Goal: Complete application form

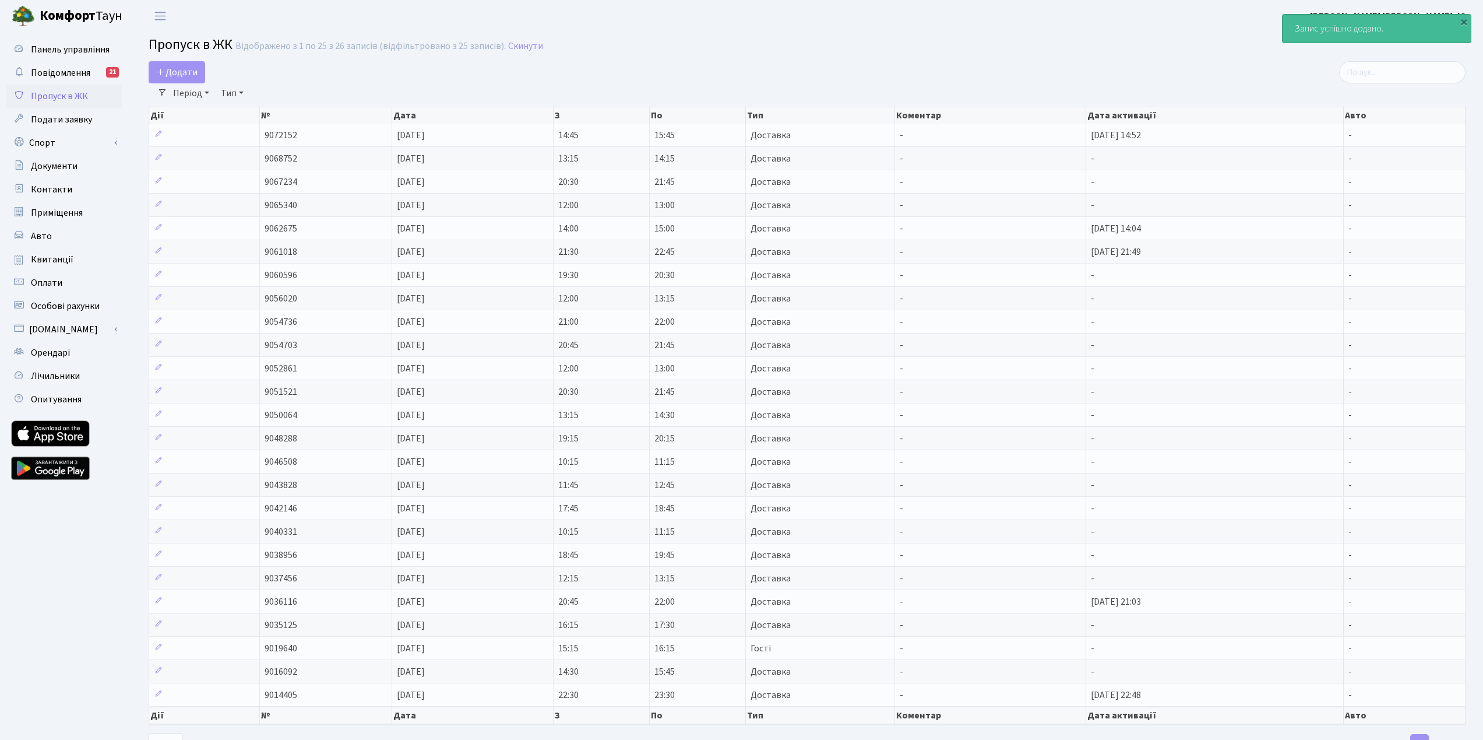
select select "25"
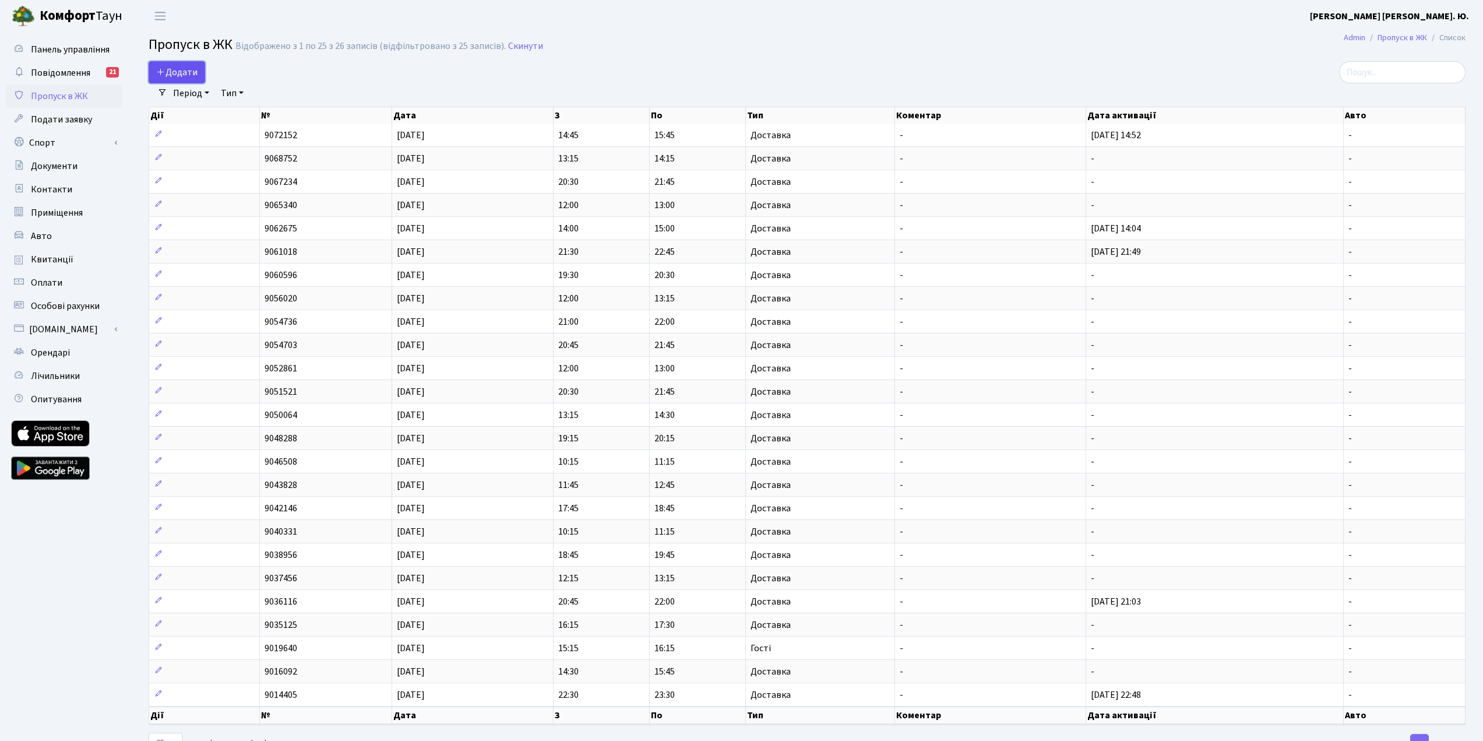
click at [196, 77] on span "Додати" at bounding box center [176, 72] width 41 height 13
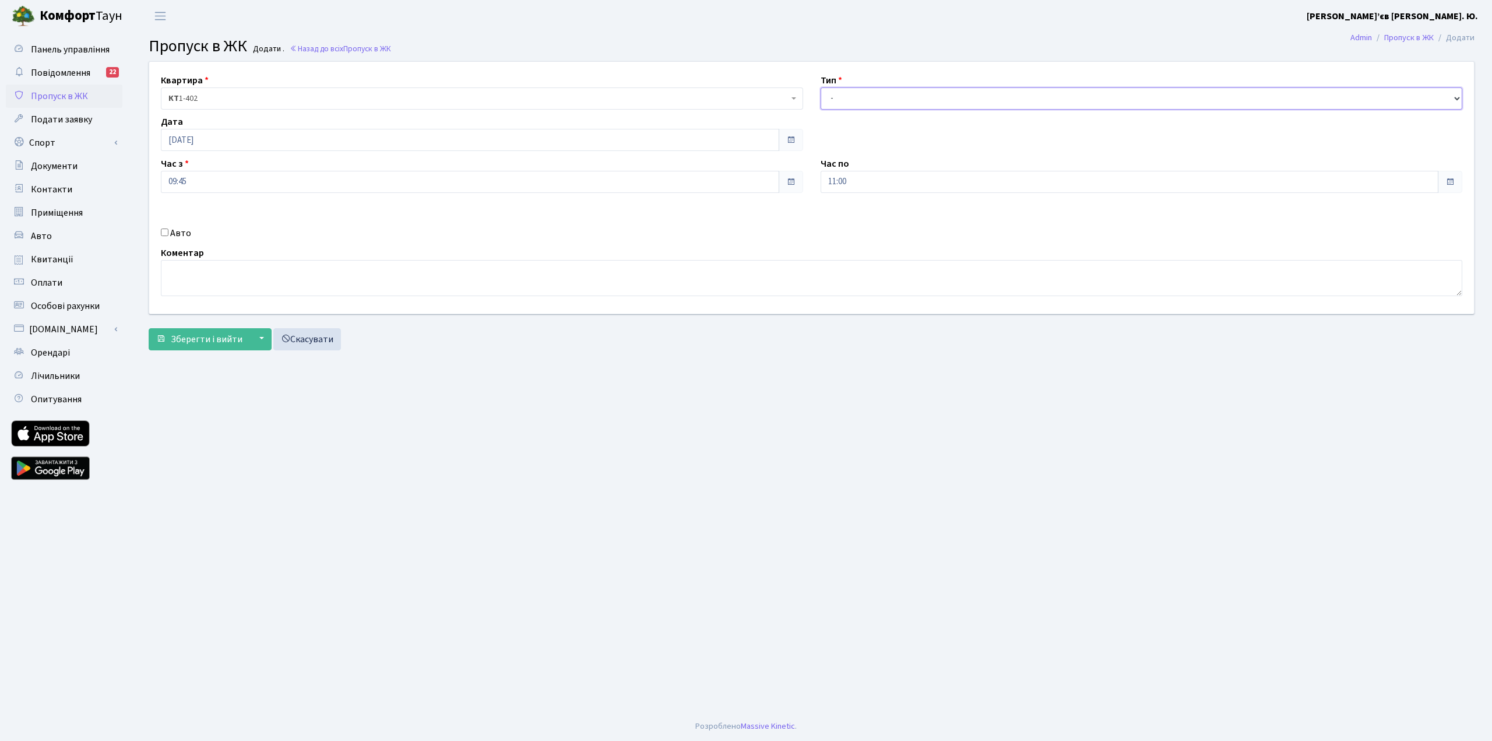
click at [864, 106] on select "- Доставка Таксі Гості Сервіс" at bounding box center [1142, 98] width 642 height 22
select select "1"
click at [821, 87] on select "- Доставка Таксі Гості Сервіс" at bounding box center [1142, 98] width 642 height 22
click at [203, 339] on span "Зберегти і вийти" at bounding box center [207, 339] width 72 height 13
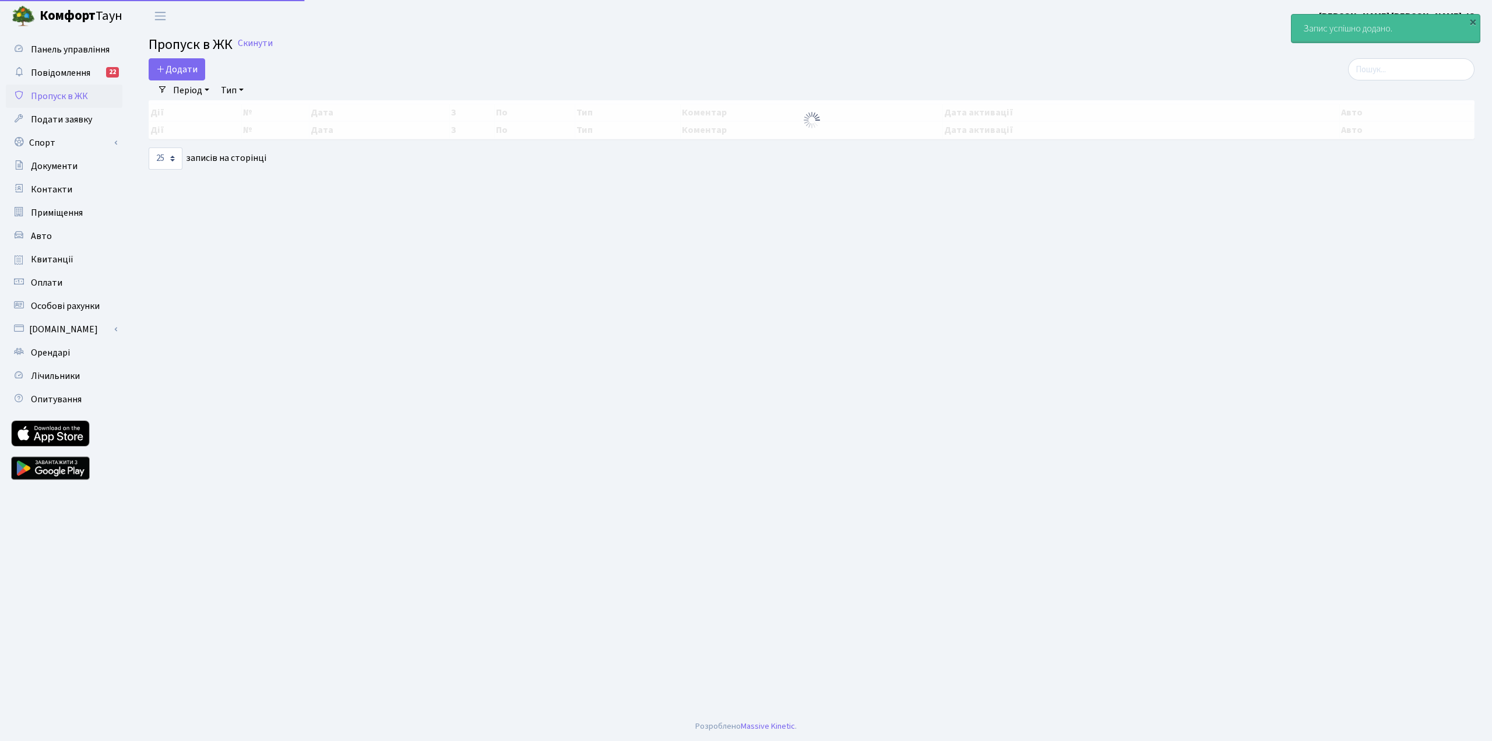
select select "25"
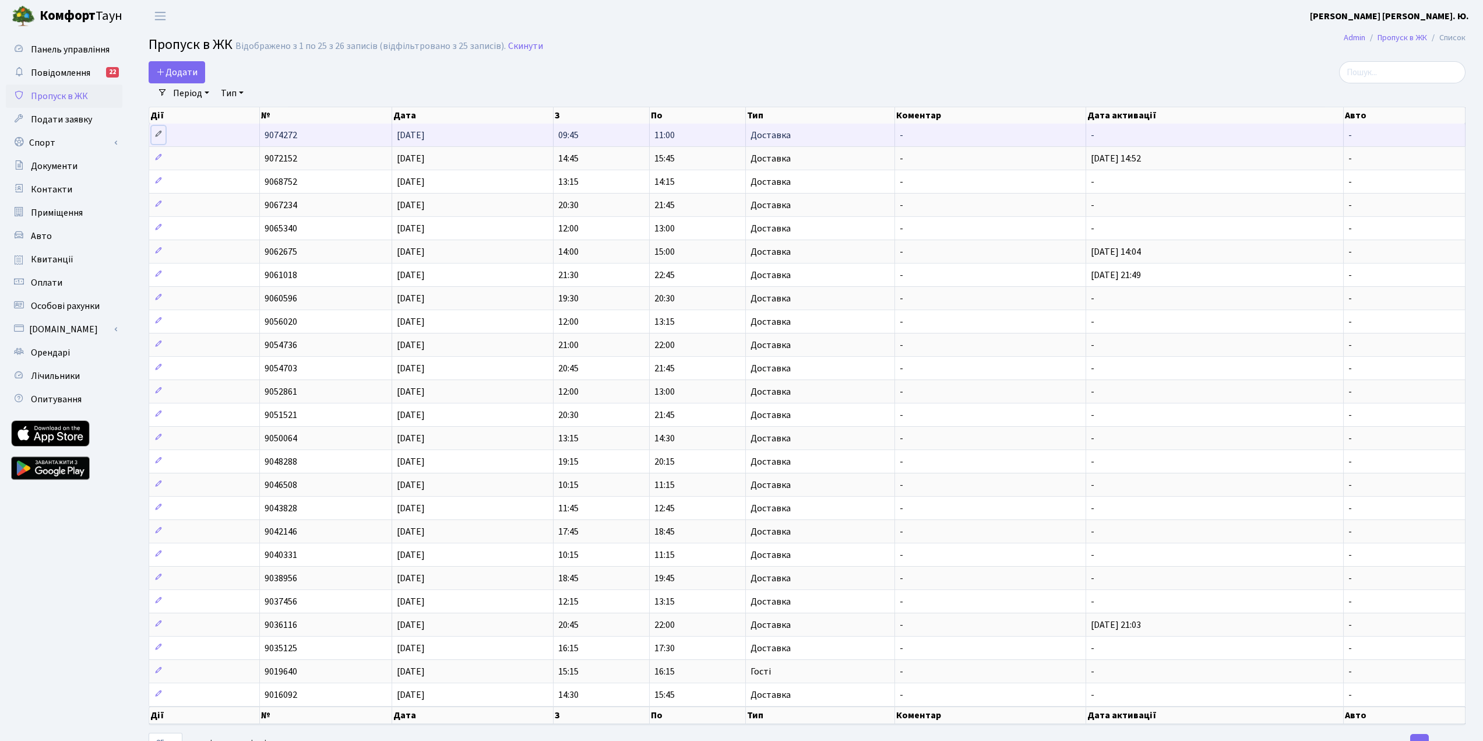
click at [156, 132] on icon at bounding box center [158, 134] width 8 height 8
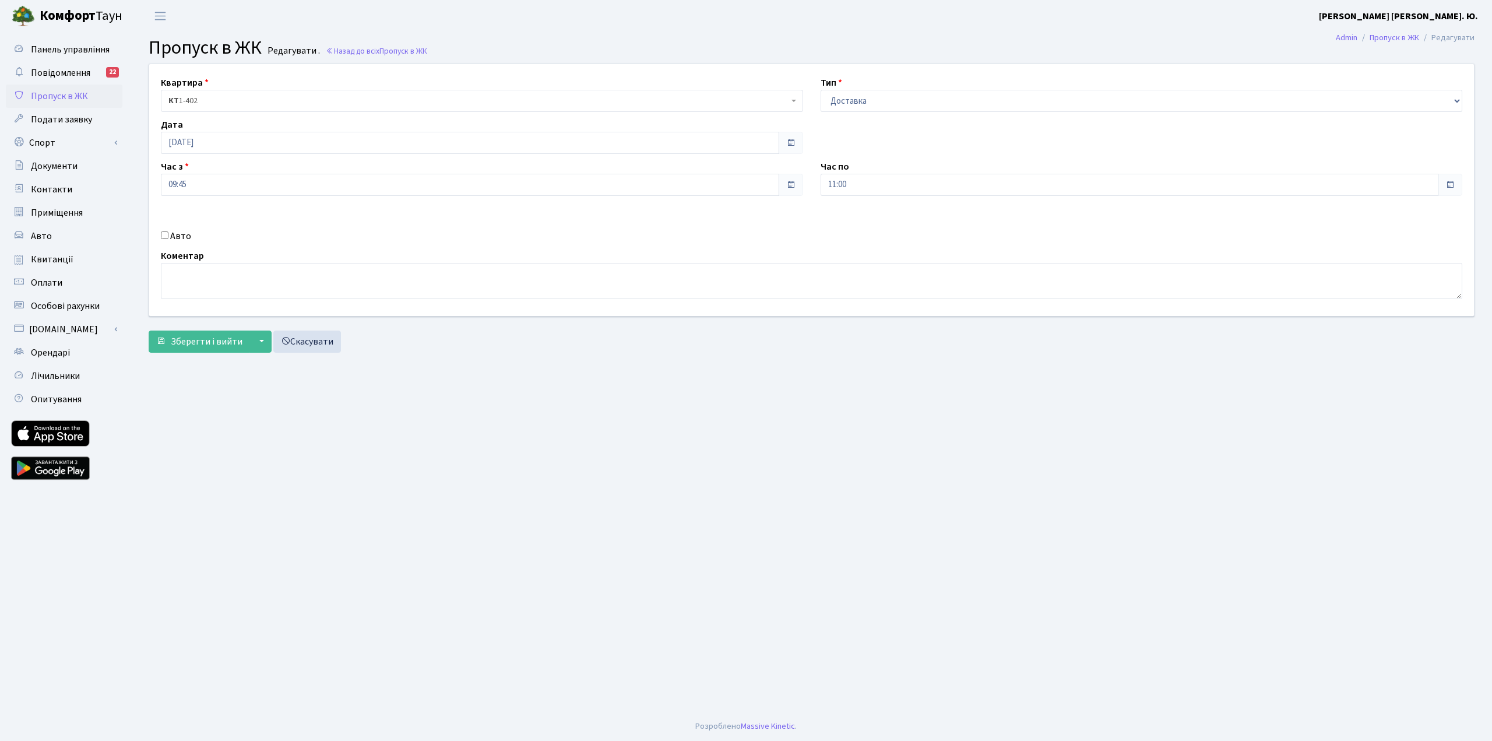
click at [180, 240] on label "Авто" at bounding box center [180, 236] width 21 height 14
click at [168, 239] on input "Авто" at bounding box center [165, 235] width 8 height 8
checkbox input "true"
click at [270, 283] on textarea at bounding box center [812, 281] width 1302 height 36
type textarea "a"
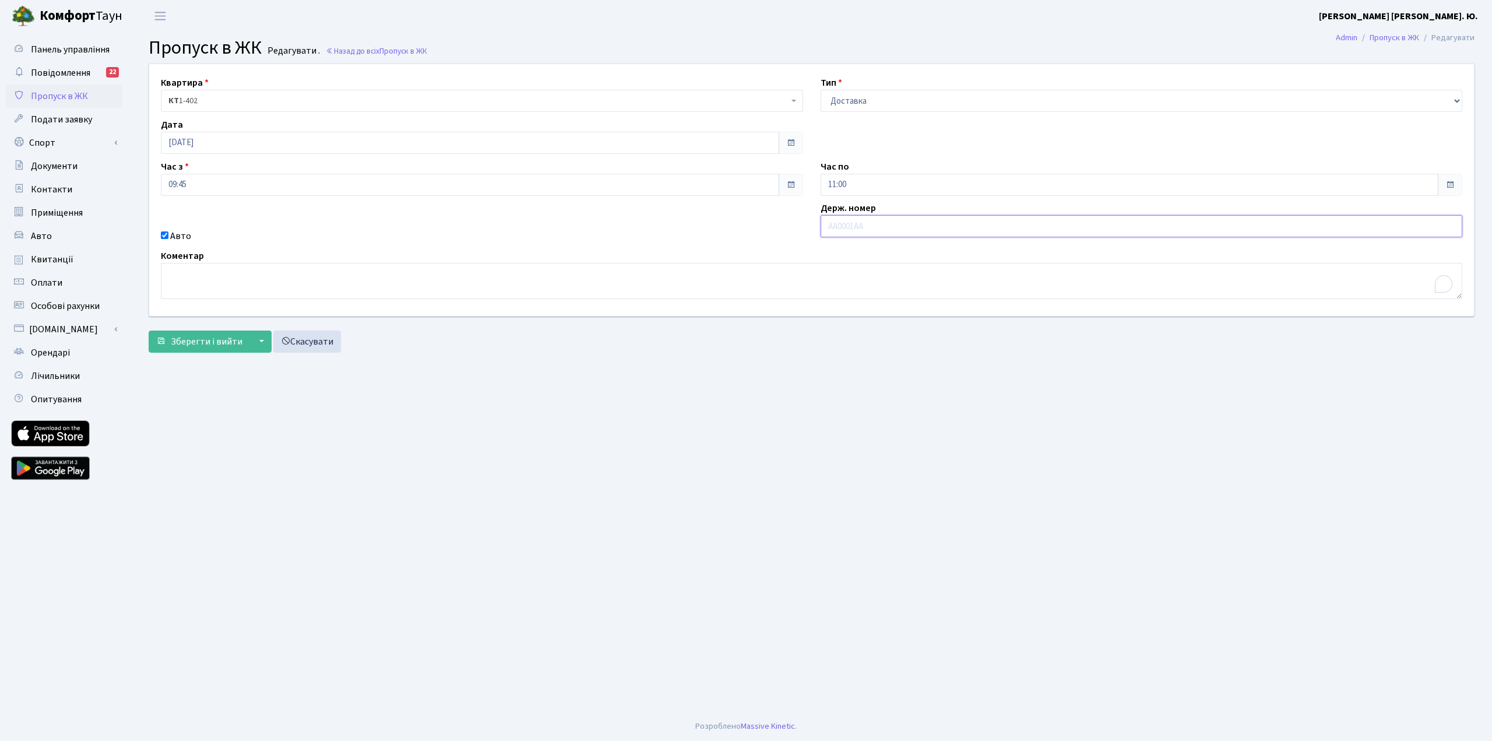
click at [853, 226] on input "text" at bounding box center [1142, 226] width 642 height 22
type input "aa6992kk"
click at [212, 347] on span "Зберегти і вийти" at bounding box center [207, 341] width 72 height 13
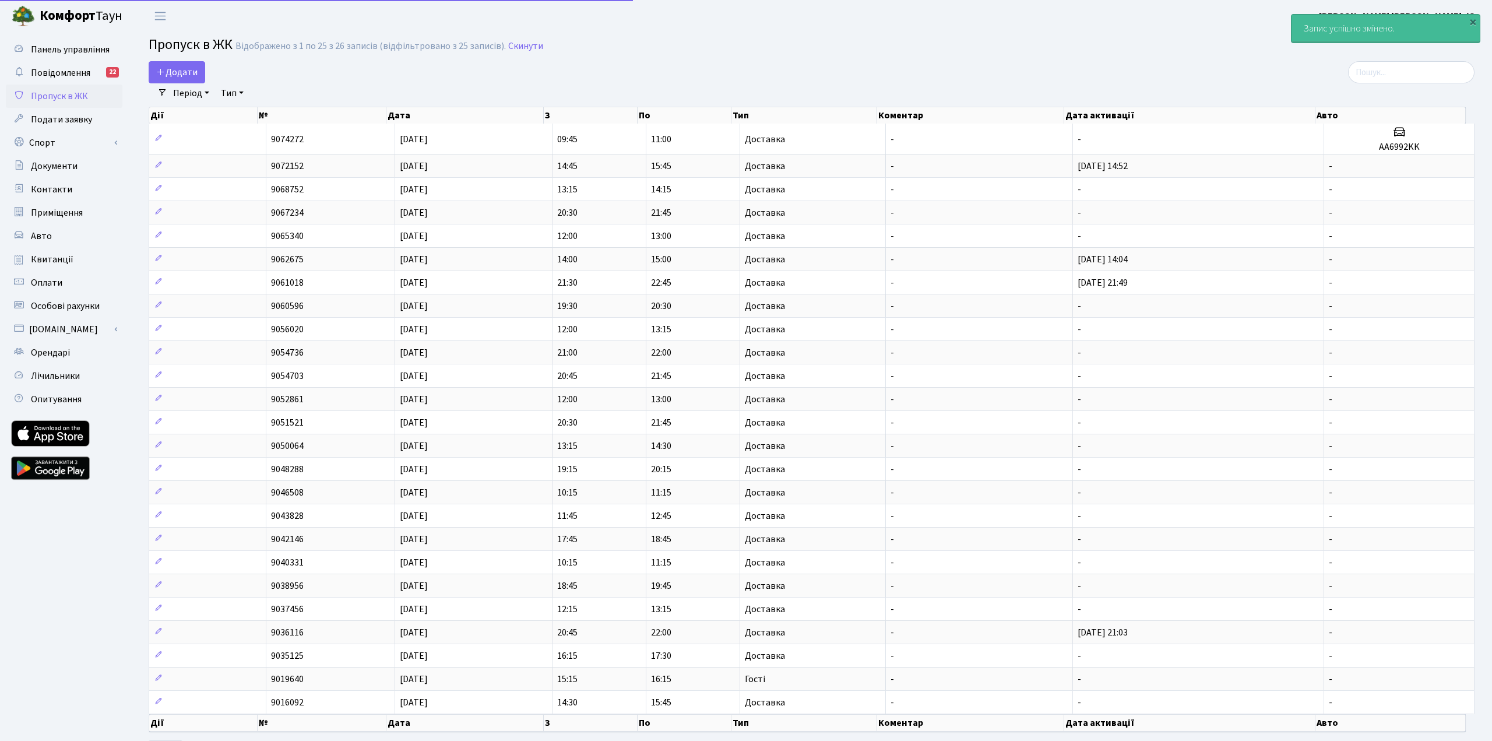
select select "25"
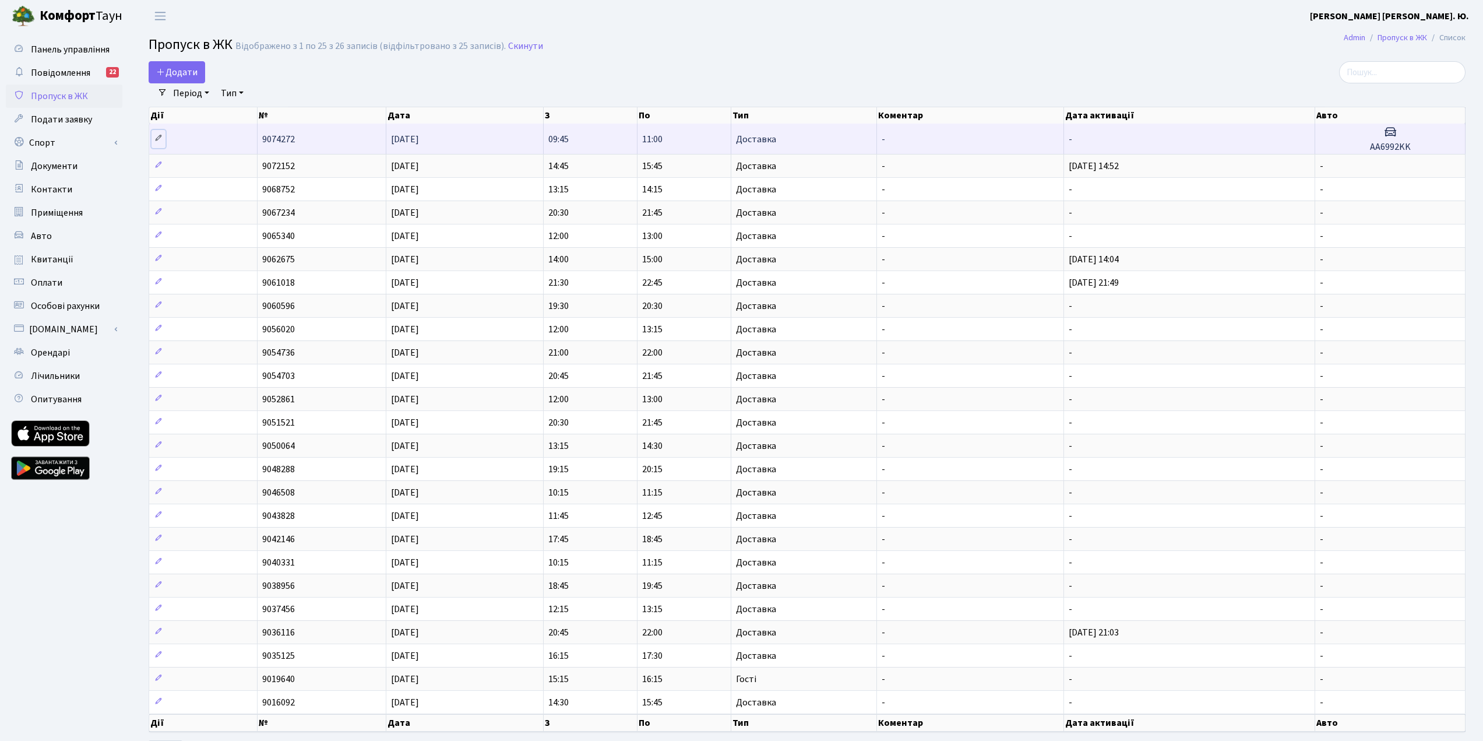
click at [161, 135] on icon at bounding box center [158, 138] width 8 height 8
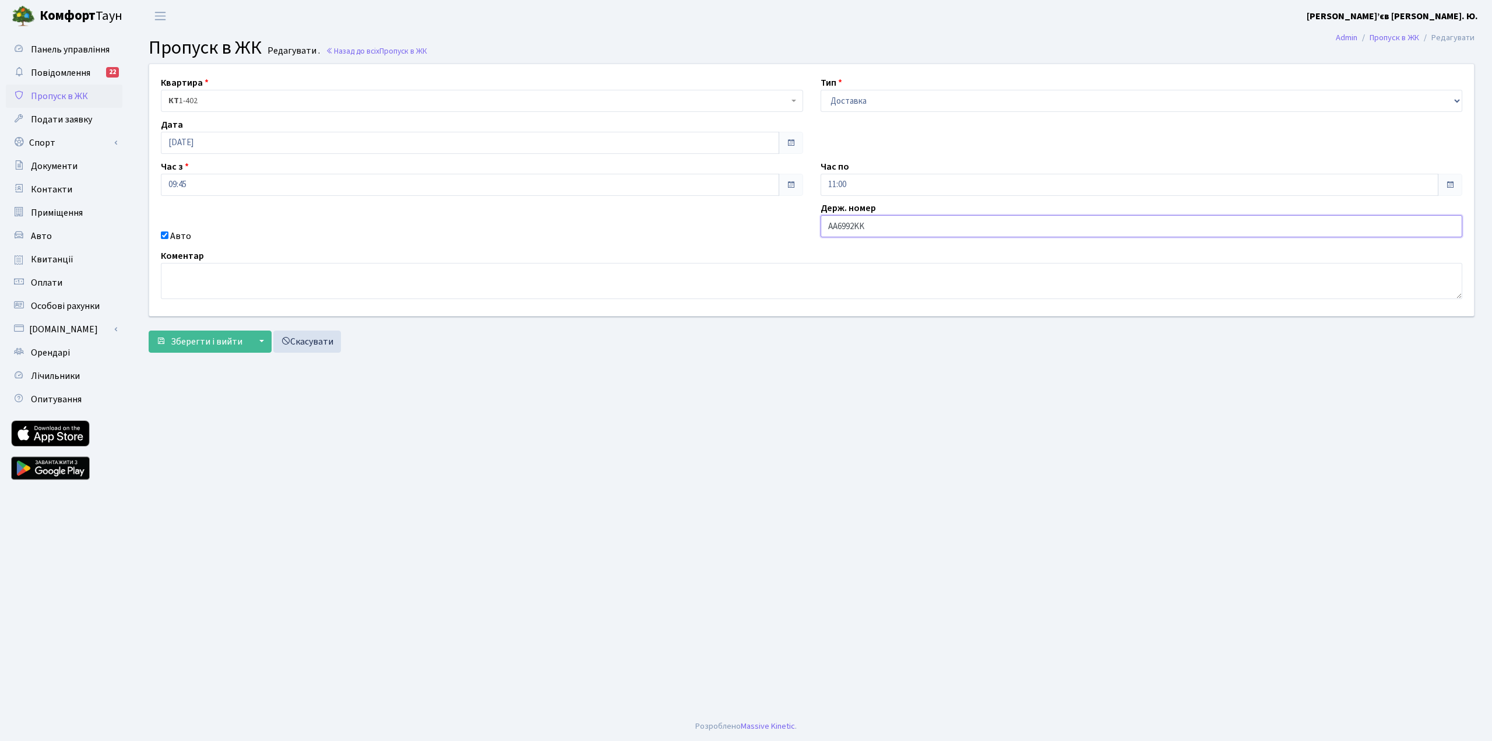
click at [847, 223] on input "AA6992KK" at bounding box center [1142, 226] width 642 height 22
type input "AA6692KK"
click at [200, 337] on span "Зберегти і вийти" at bounding box center [207, 341] width 72 height 13
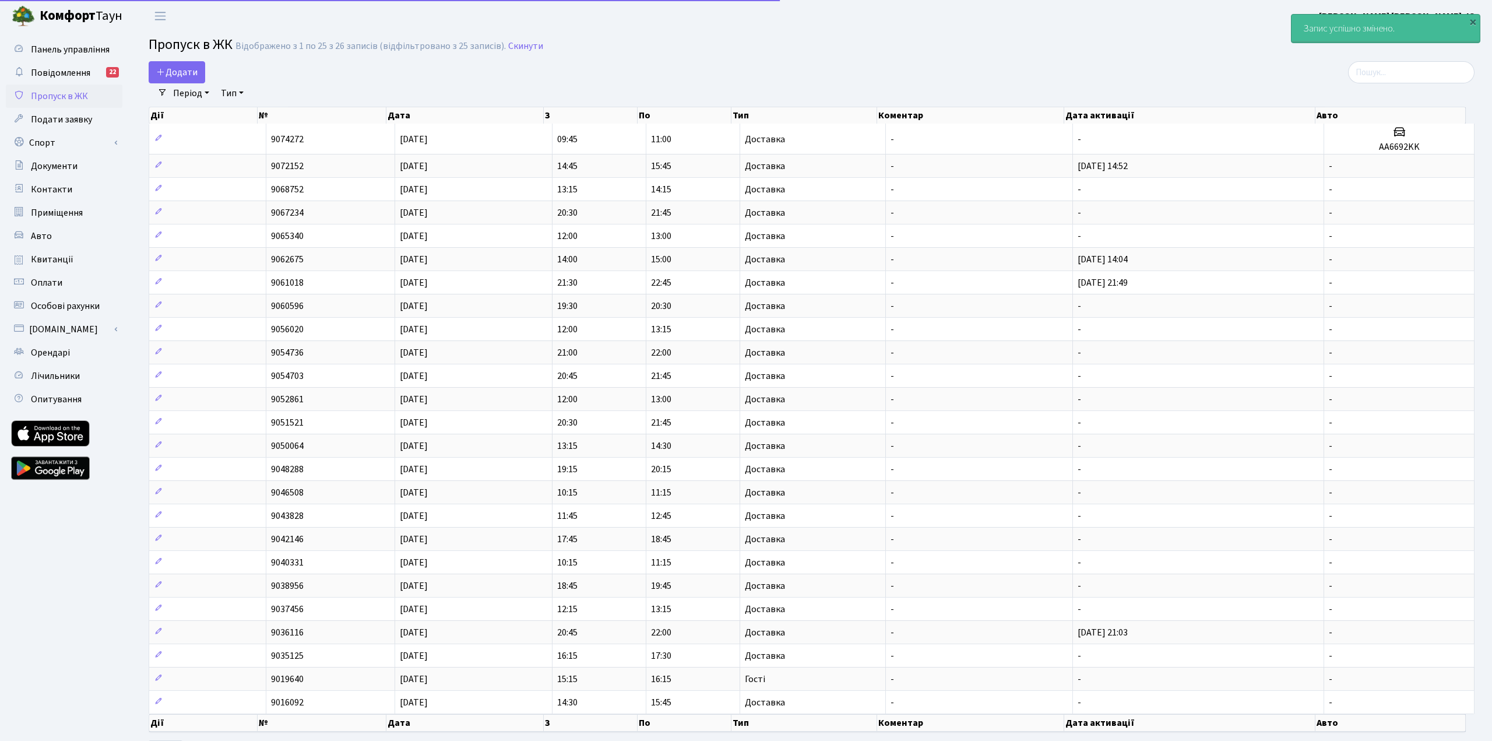
select select "25"
